Goal: Task Accomplishment & Management: Manage account settings

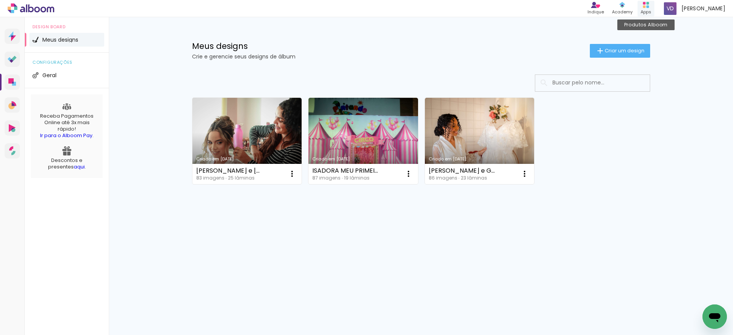
click at [651, 10] on div "Apps" at bounding box center [646, 12] width 11 height 6
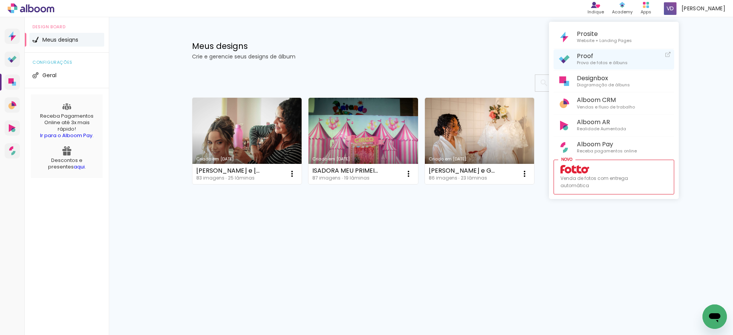
click at [580, 56] on span "Proof" at bounding box center [602, 55] width 51 height 7
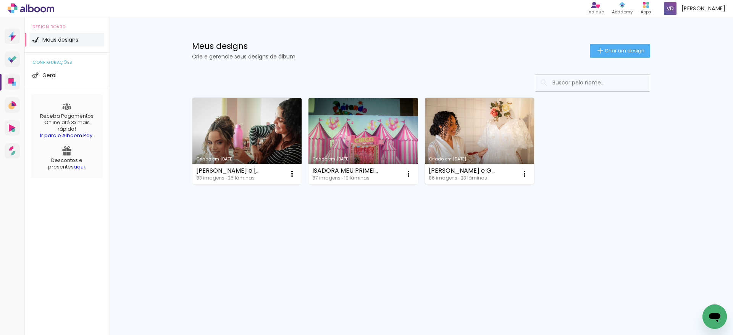
click at [474, 140] on link "Criado em [DATE]" at bounding box center [480, 141] width 110 height 86
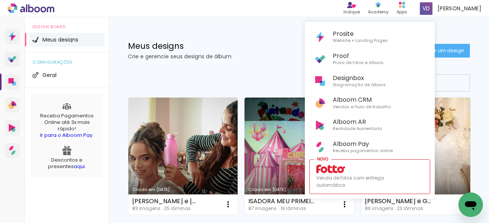
click at [470, 66] on div at bounding box center [244, 111] width 489 height 223
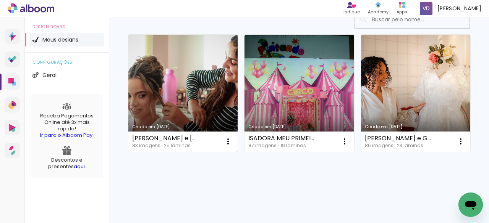
scroll to position [85, 0]
click at [228, 137] on iron-icon at bounding box center [227, 141] width 9 height 9
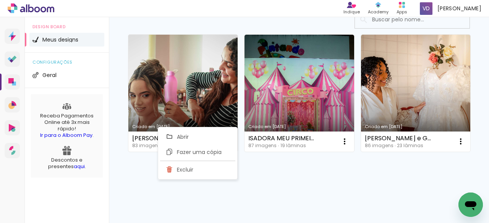
click at [277, 155] on div "Criado em 12/08/25 Letícia e Anderson 83 imagens ∙ 25 lâminas Abrir Fazer uma c…" at bounding box center [298, 93] width 349 height 124
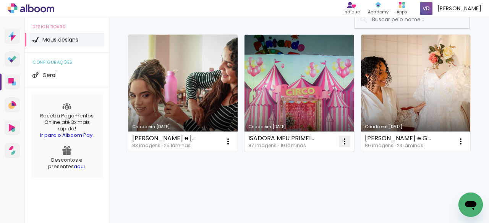
click at [344, 137] on iron-icon at bounding box center [344, 141] width 9 height 9
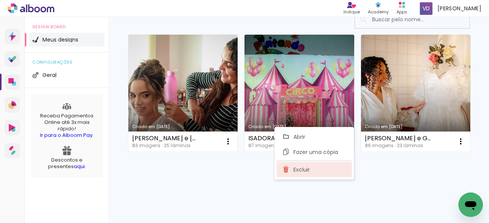
click at [295, 171] on span "Excluir" at bounding box center [301, 169] width 16 height 5
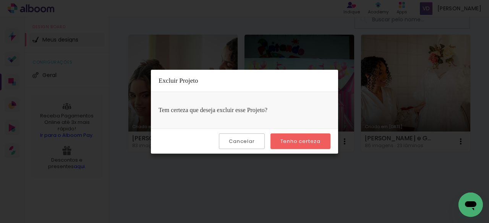
click at [307, 137] on paper-button "Tenho certeza" at bounding box center [300, 142] width 60 height 16
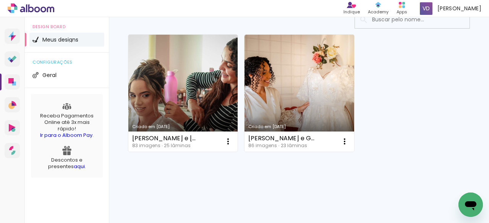
scroll to position [63, 0]
drag, startPoint x: 174, startPoint y: 183, endPoint x: 160, endPoint y: 160, distance: 26.5
click at [173, 181] on div "Criado em 12/08/25 Letícia e Anderson 83 imagens ∙ 25 lâminas Abrir Fazer uma c…" at bounding box center [299, 114] width 380 height 220
